Goal: Find specific page/section: Find specific page/section

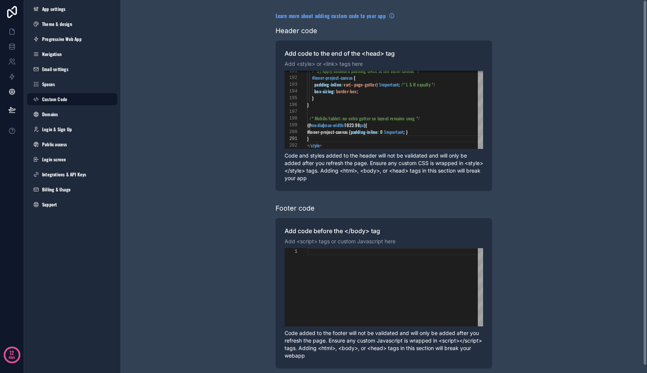
scroll to position [0, 4]
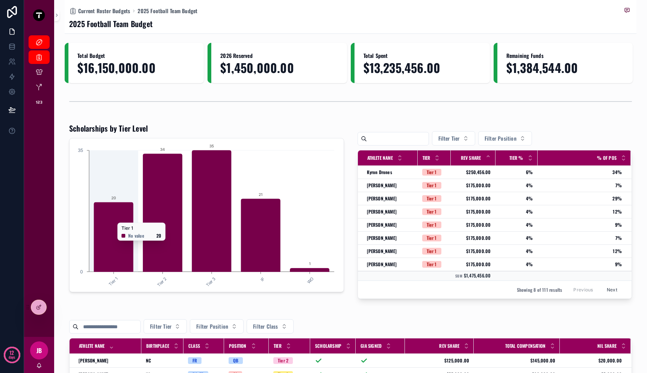
scroll to position [96, 0]
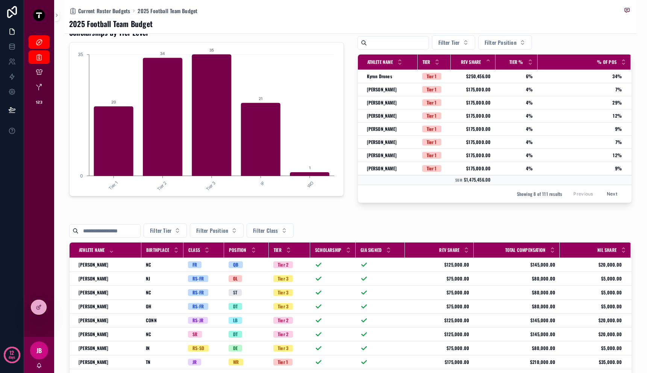
click at [112, 225] on div "scrollable content" at bounding box center [104, 231] width 71 height 14
click at [112, 229] on input "scrollable content" at bounding box center [110, 231] width 62 height 11
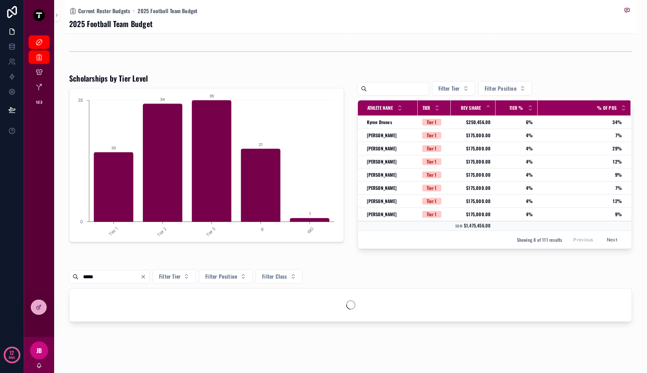
scroll to position [74, 0]
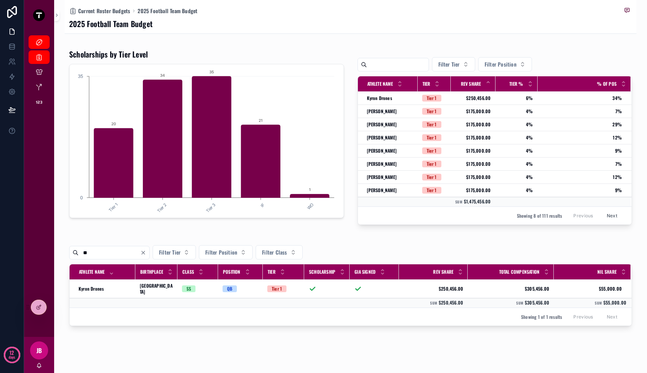
type input "*"
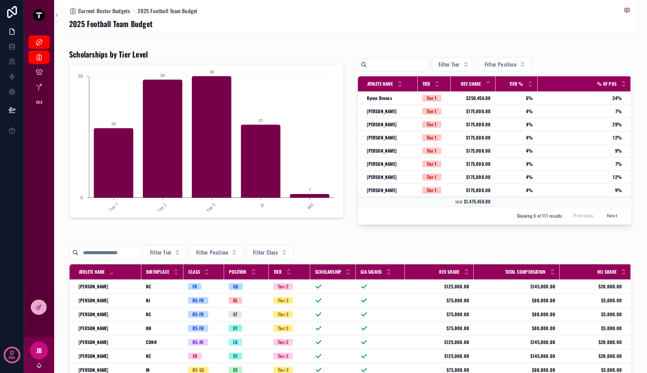
scroll to position [96, 0]
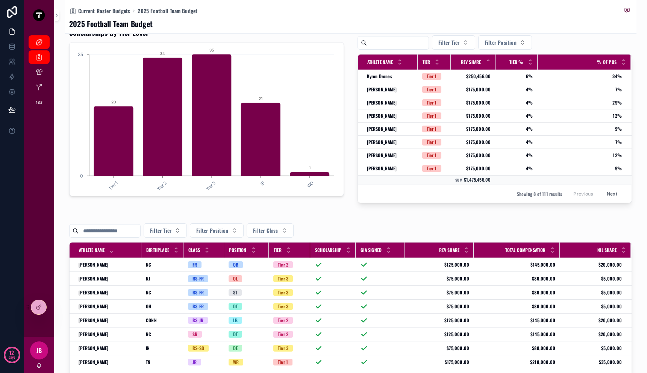
click at [272, 220] on div "Filter Tier Filter Position Filter Class Athlete Name Birthplace Class Position…" at bounding box center [350, 369] width 563 height 308
click at [132, 232] on input "scrollable content" at bounding box center [110, 231] width 62 height 11
click at [178, 213] on div "Filter Tier Filter Position Filter Class Athlete Name Birthplace Class Position…" at bounding box center [351, 369] width 572 height 314
click at [171, 228] on span "Filter Tier" at bounding box center [160, 231] width 21 height 8
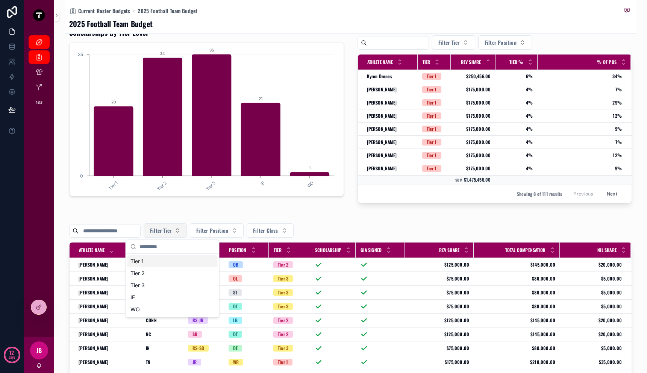
click at [171, 228] on span "Filter Tier" at bounding box center [160, 231] width 21 height 8
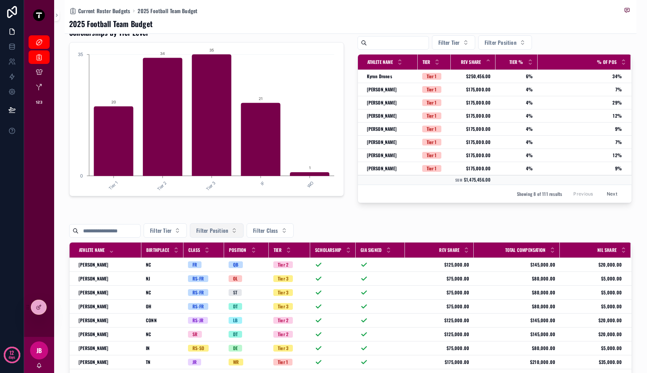
click at [210, 231] on span "Filter Position" at bounding box center [212, 231] width 32 height 8
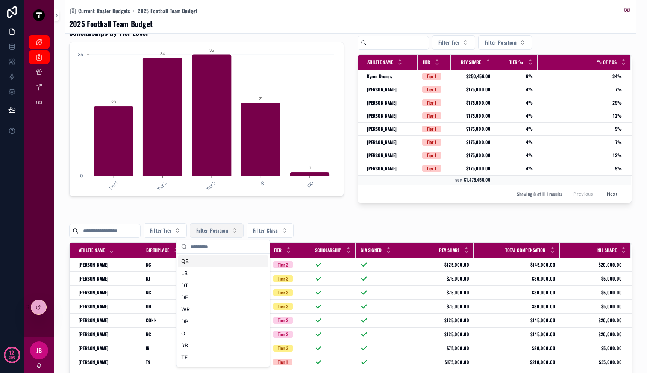
click at [210, 231] on span "Filter Position" at bounding box center [212, 231] width 32 height 8
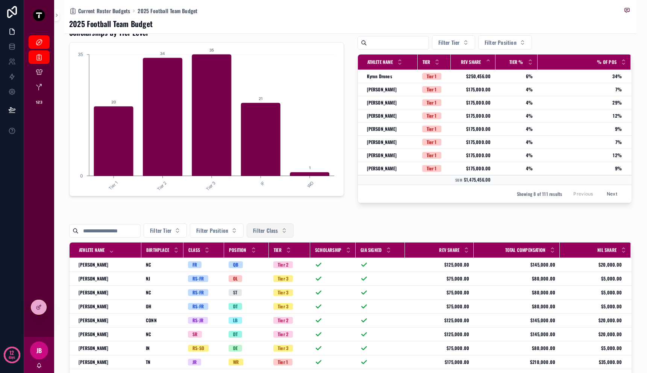
click at [278, 229] on span "Filter Class" at bounding box center [265, 231] width 25 height 8
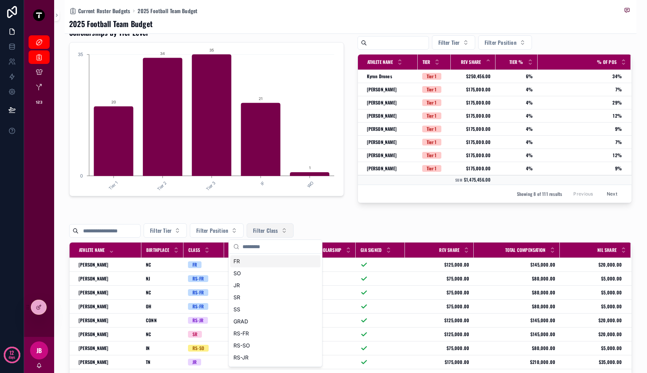
click at [278, 230] on span "Filter Class" at bounding box center [265, 231] width 25 height 8
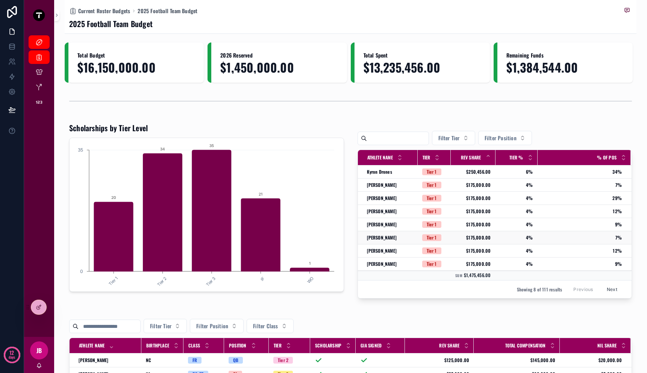
scroll to position [0, 0]
